Goal: Task Accomplishment & Management: Manage account settings

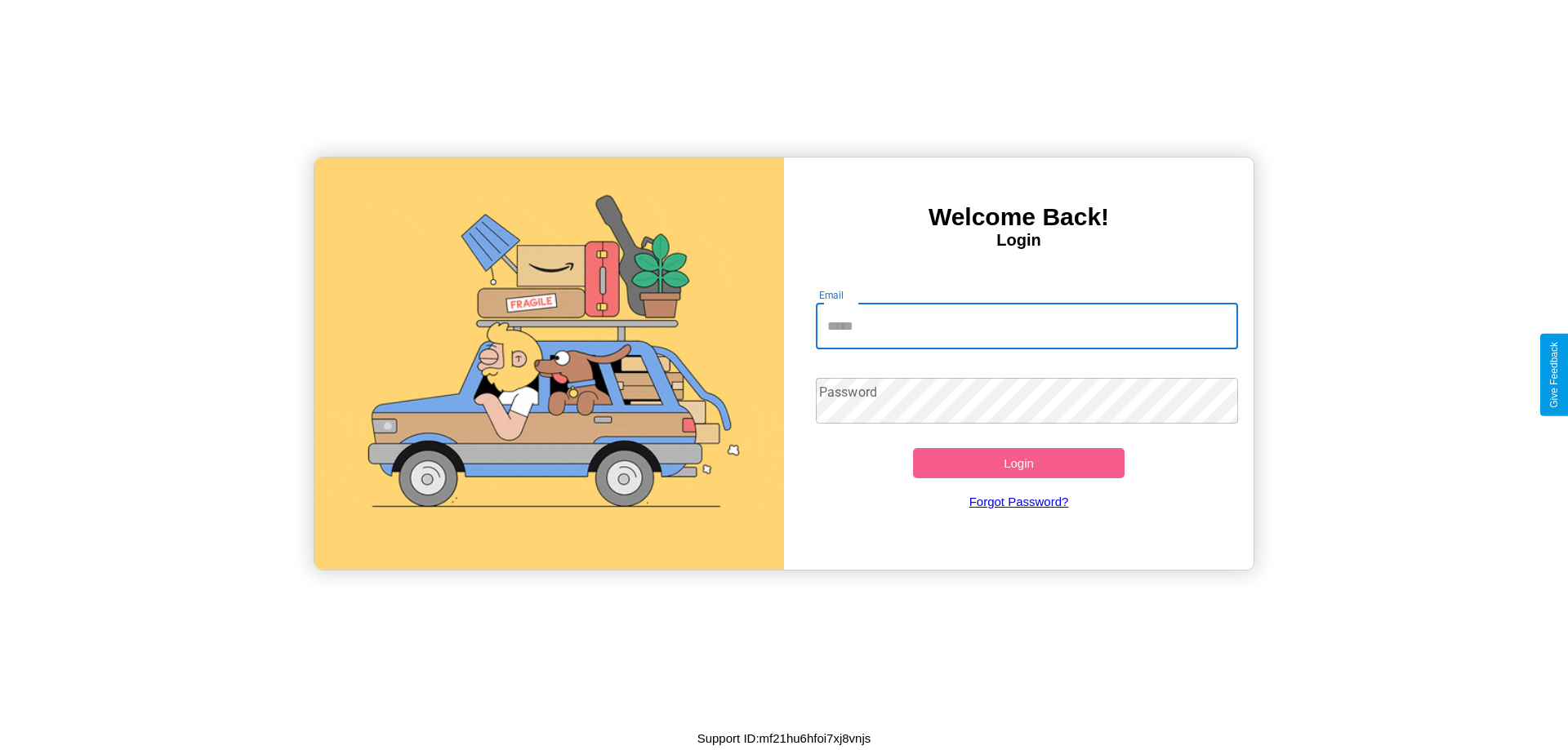
click at [1027, 326] on input "Email" at bounding box center [1027, 326] width 423 height 45
type input "**********"
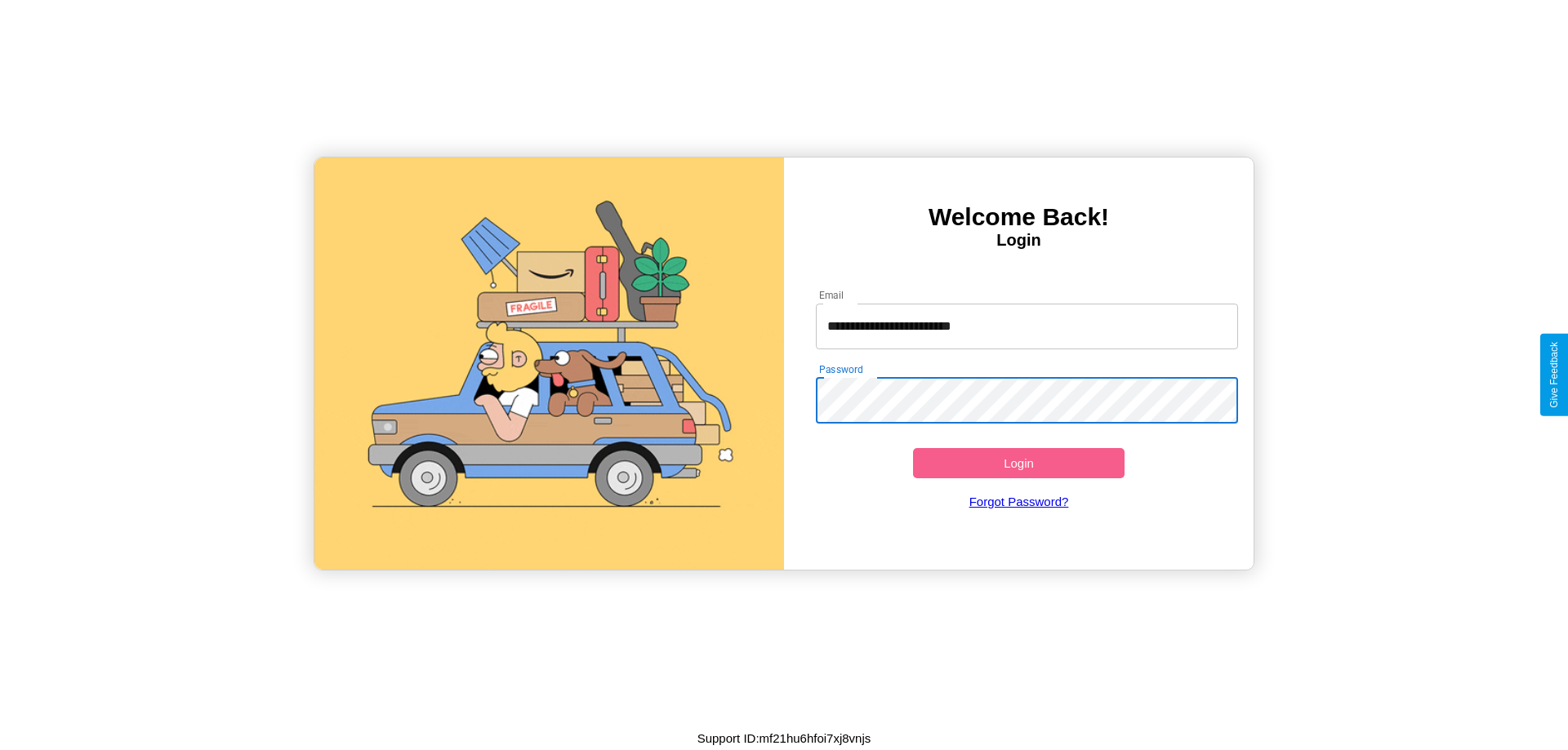
click at [1018, 462] on button "Login" at bounding box center [1018, 463] width 212 height 30
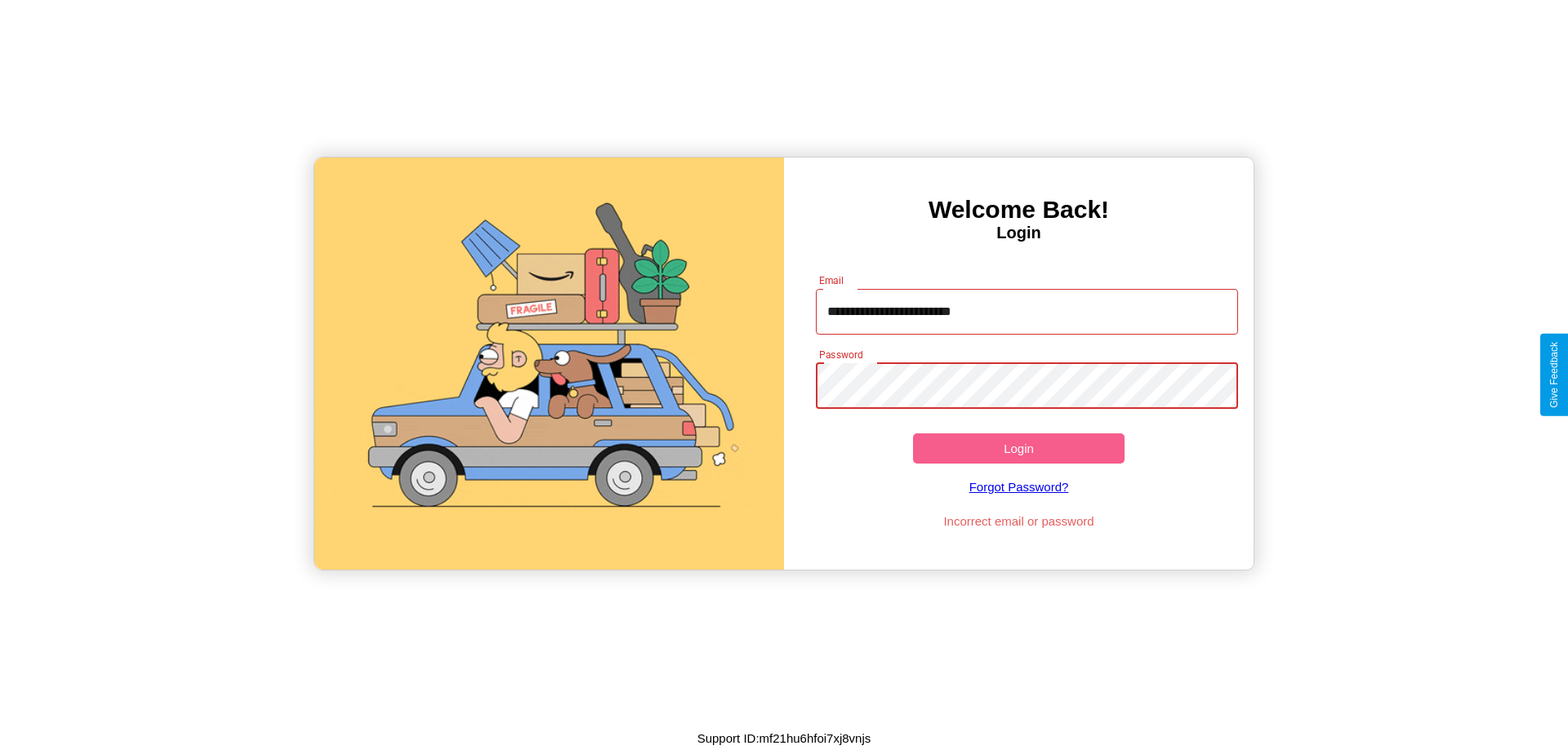
click at [1018, 448] on button "Login" at bounding box center [1018, 448] width 212 height 30
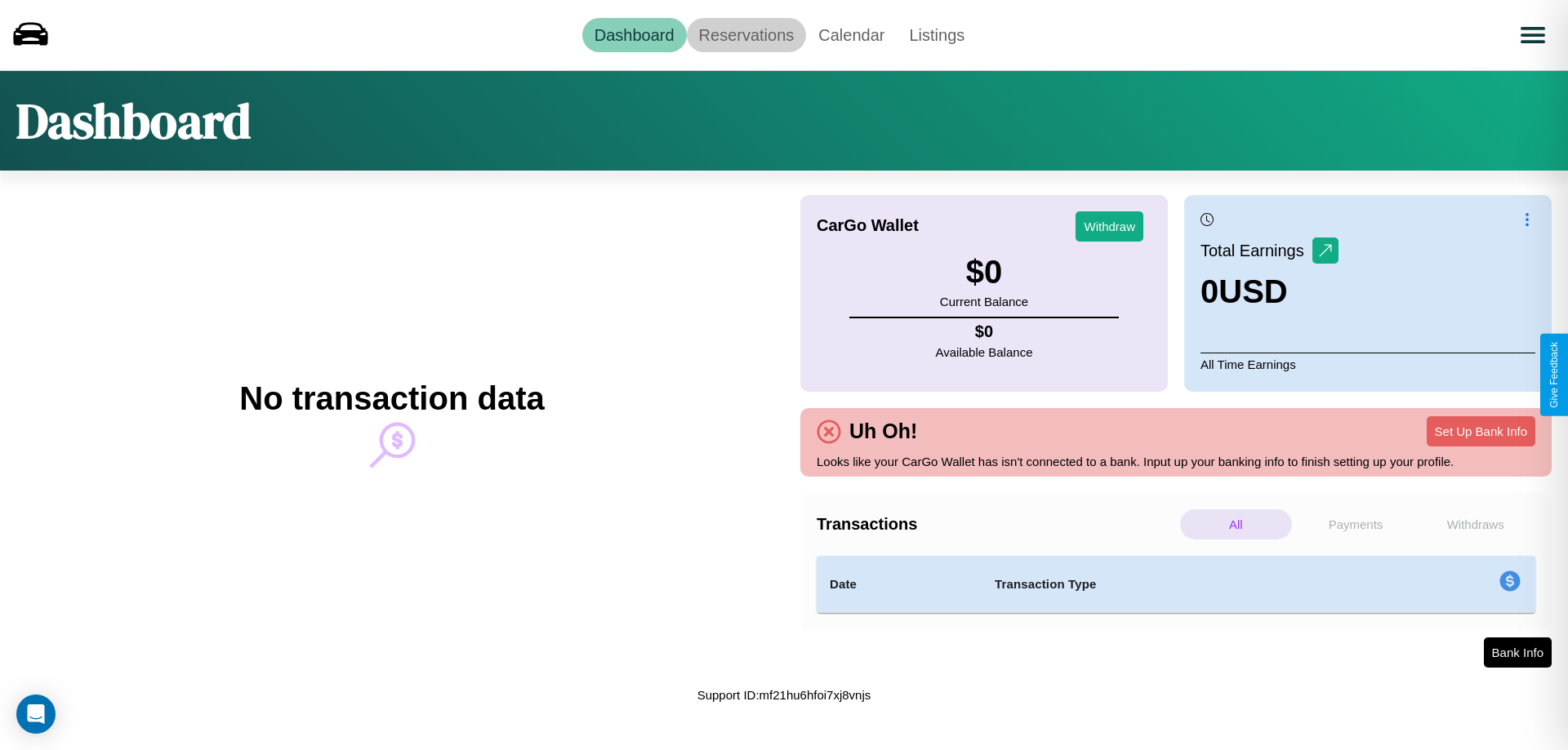
click at [745, 34] on link "Reservations" at bounding box center [746, 34] width 120 height 34
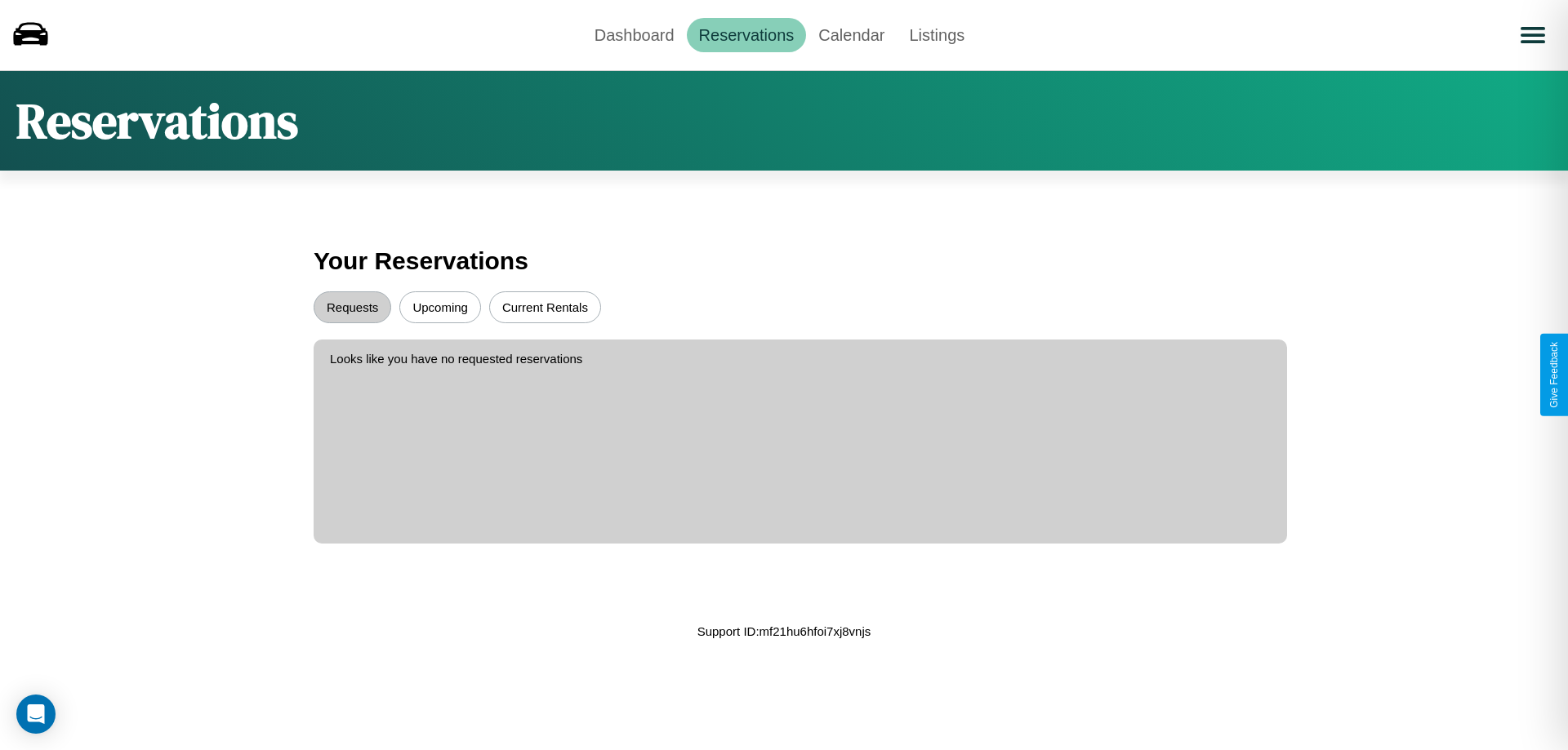
click at [440, 307] on button "Upcoming" at bounding box center [440, 307] width 81 height 32
click at [352, 307] on button "Requests" at bounding box center [353, 307] width 77 height 32
click at [634, 34] on link "Dashboard" at bounding box center [635, 34] width 105 height 34
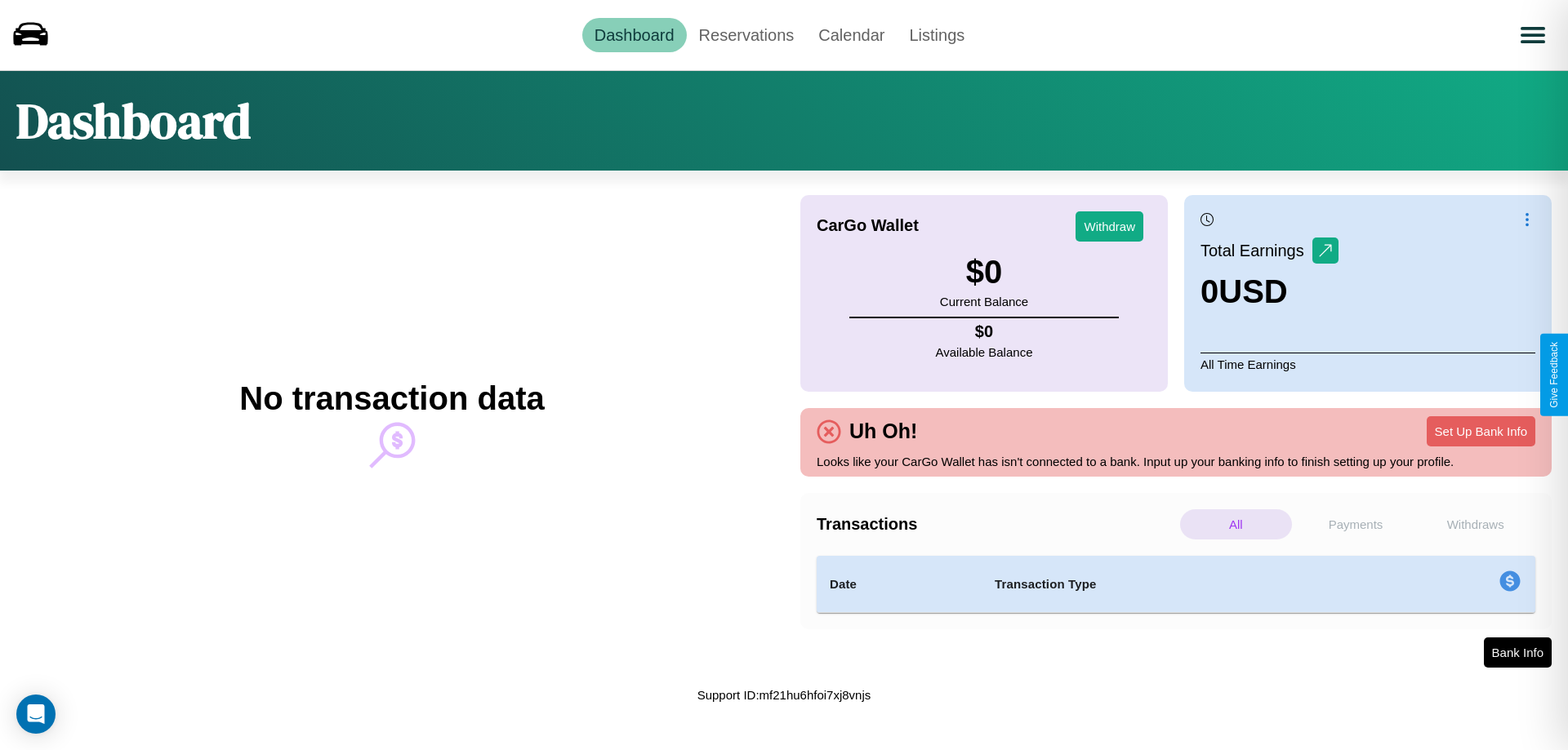
click at [1475, 523] on p "Withdraws" at bounding box center [1474, 524] width 112 height 30
click at [1236, 523] on p "All" at bounding box center [1235, 524] width 112 height 30
click at [1356, 523] on p "Payments" at bounding box center [1355, 524] width 112 height 30
click at [851, 34] on link "Calendar" at bounding box center [851, 34] width 91 height 34
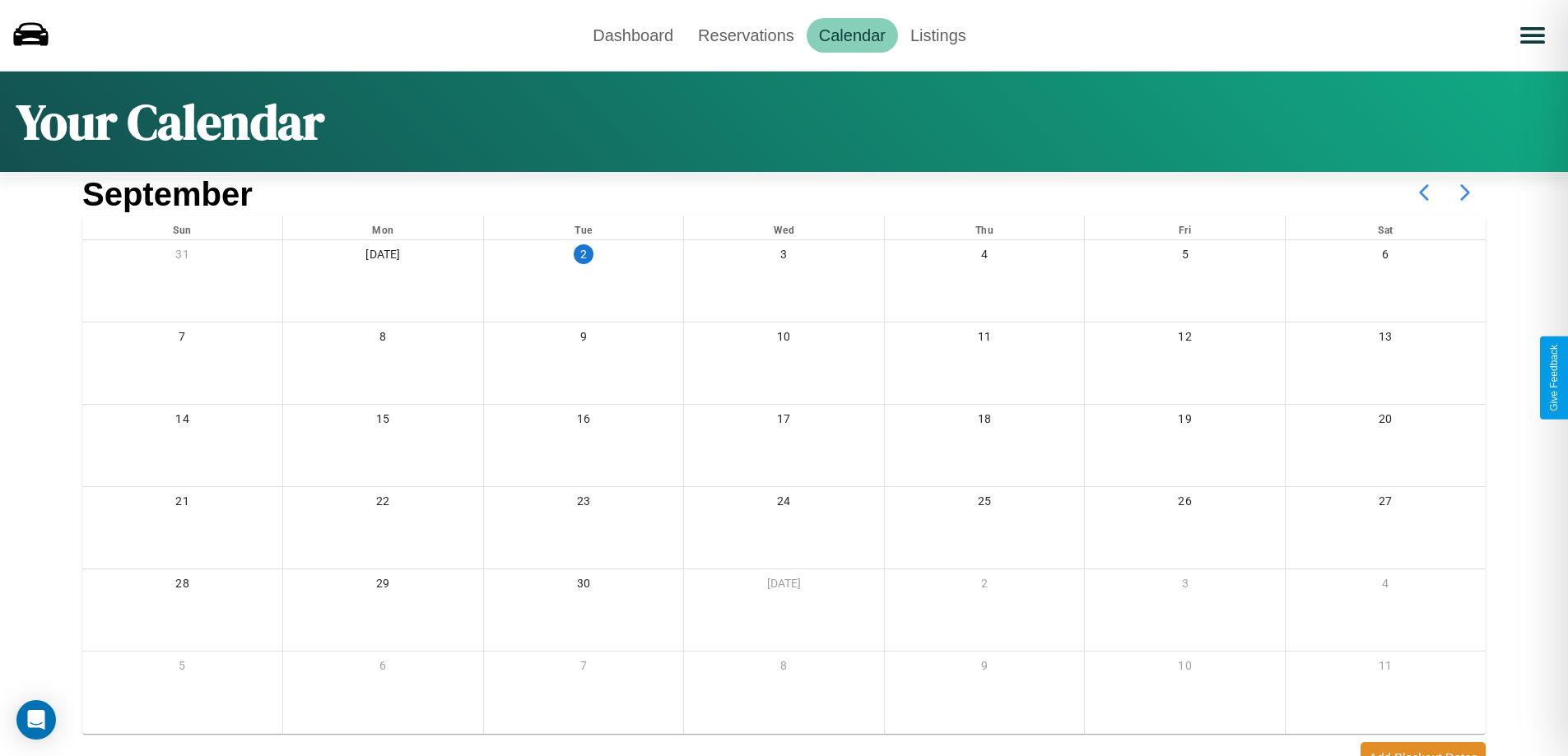
click at [1465, 193] on icon at bounding box center [1465, 192] width 41 height 41
